Goal: Find contact information: Find contact information

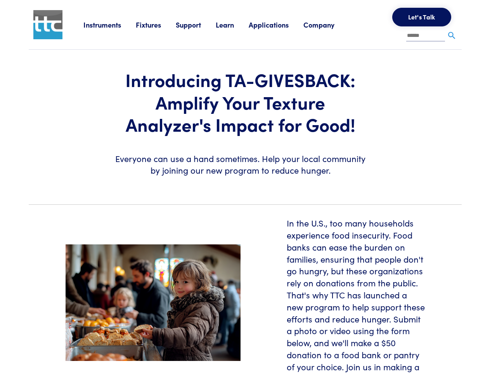
click at [245, 186] on section "Introducing TA-GIVESBACK: Amplify Your Texture Analyzer's Impact for Good! Ever…" at bounding box center [245, 124] width 443 height 148
click at [110, 24] on link "Instruments" at bounding box center [109, 25] width 52 height 10
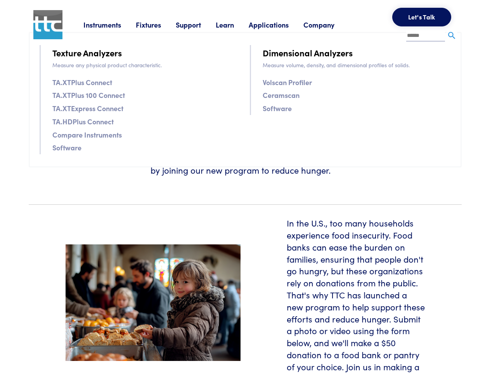
click at [157, 24] on link "Fixtures" at bounding box center [156, 25] width 40 height 10
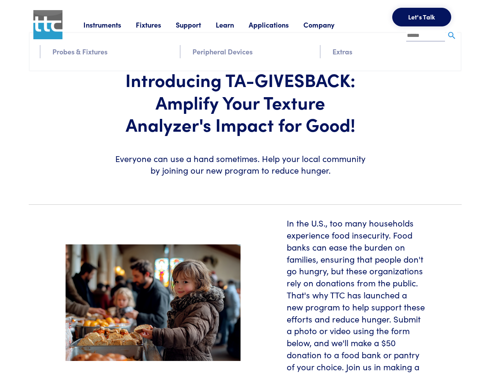
click at [197, 24] on link "Support" at bounding box center [196, 25] width 40 height 10
click at [235, 24] on link "Learn" at bounding box center [232, 25] width 33 height 10
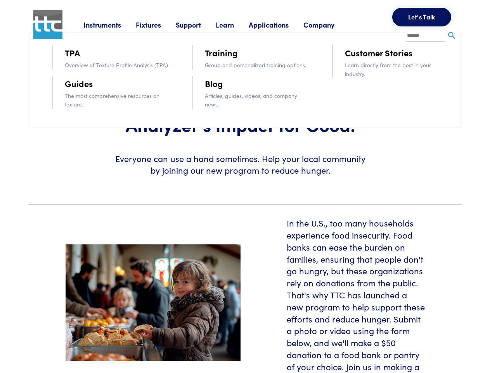
click at [279, 24] on link "Applications" at bounding box center [276, 25] width 55 height 10
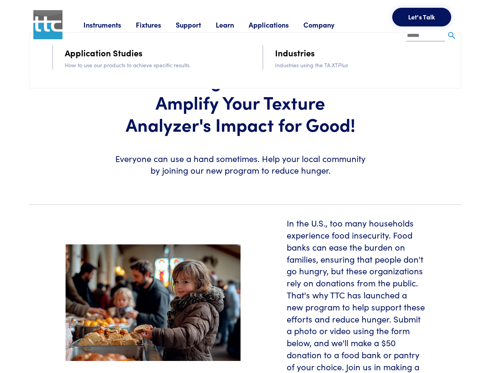
click at [329, 24] on link "Company" at bounding box center [327, 25] width 46 height 10
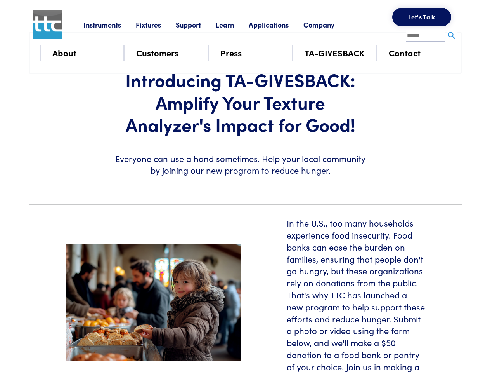
click at [422, 17] on button "Let's Talk" at bounding box center [422, 17] width 59 height 19
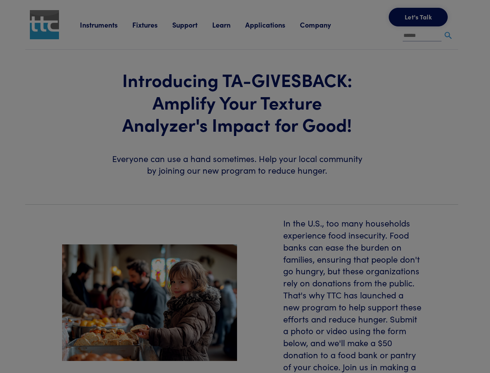
click at [0, 0] on div "**********" at bounding box center [0, 0] width 0 height 0
